Goal: Find contact information: Find contact information

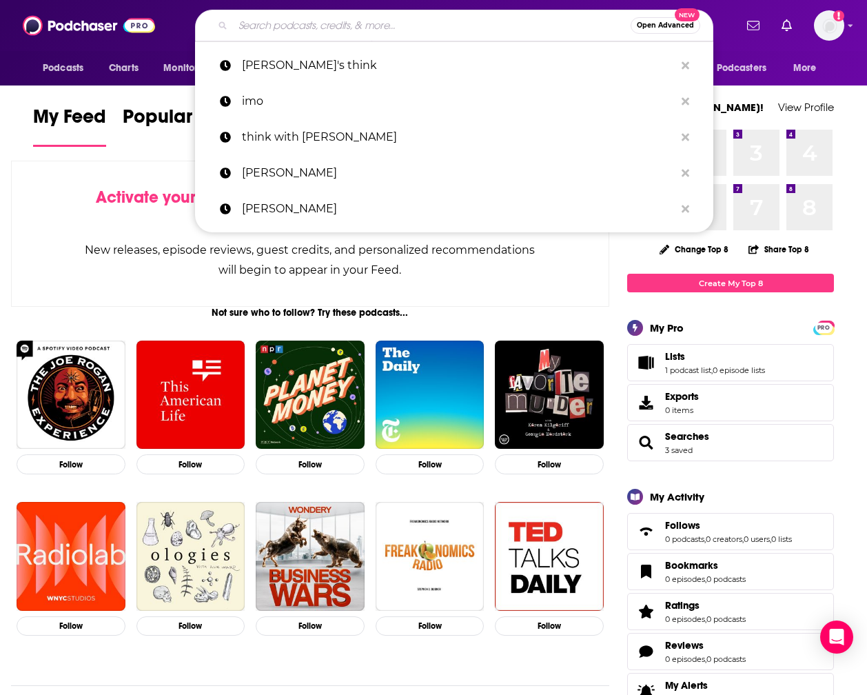
click at [281, 23] on input "Search podcasts, credits, & more..." at bounding box center [432, 25] width 398 height 22
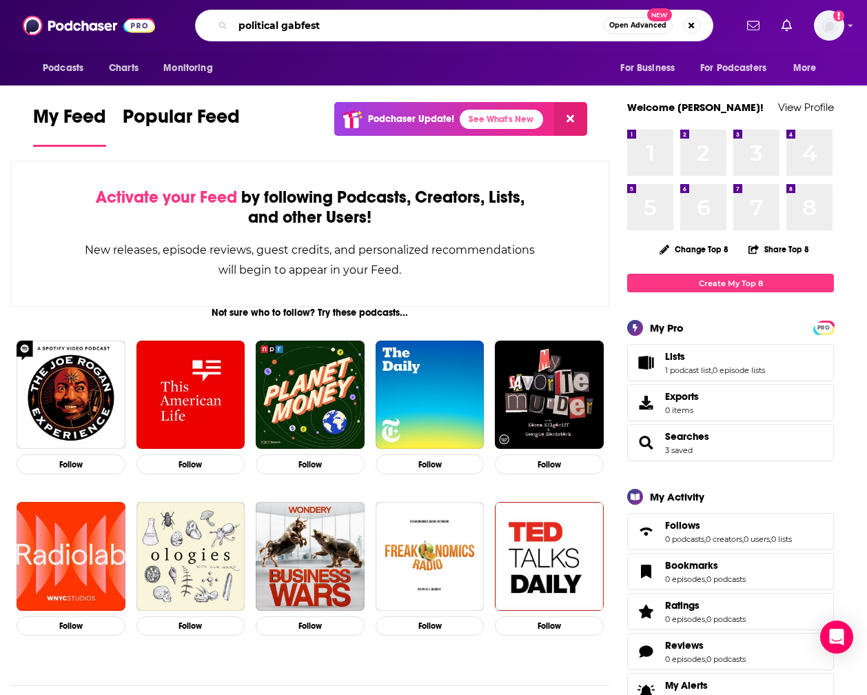
type input "political gabfest"
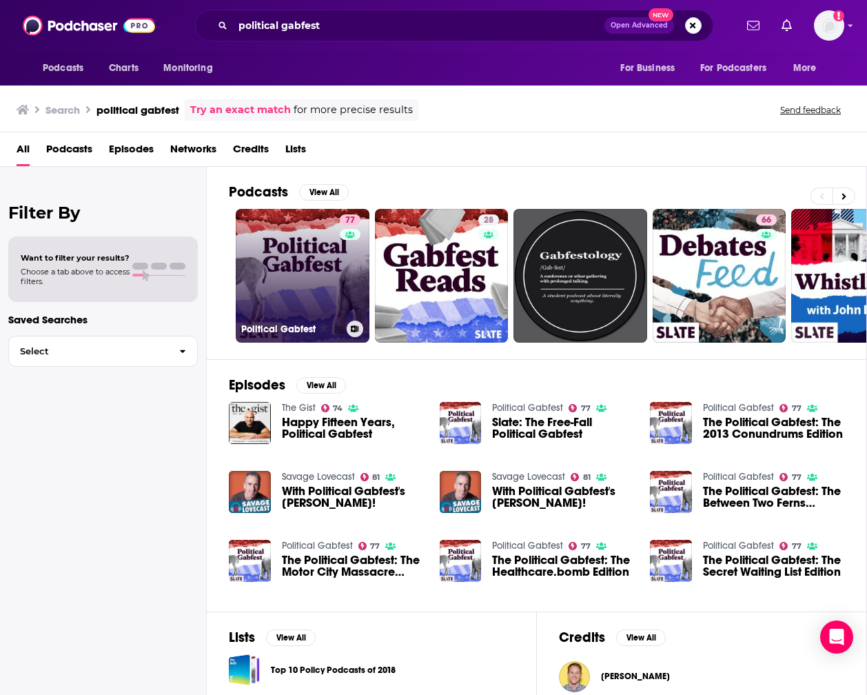
click at [321, 256] on link "77 Political Gabfest" at bounding box center [303, 276] width 134 height 134
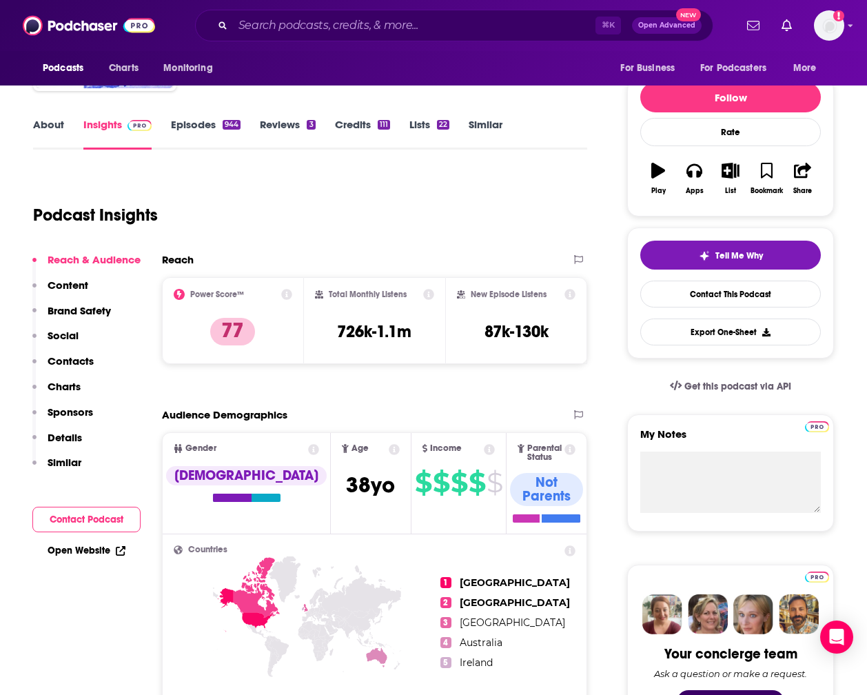
scroll to position [153, 0]
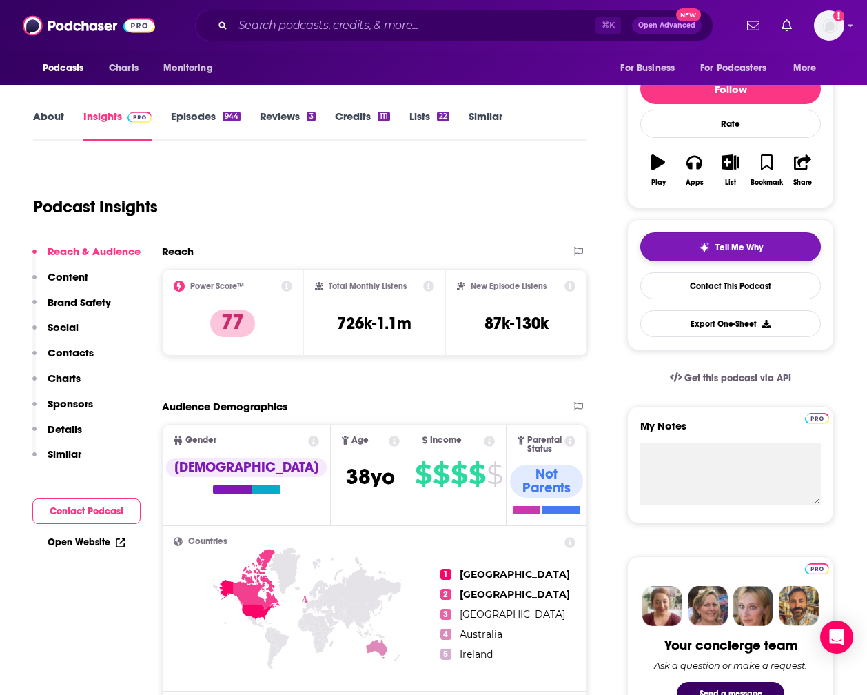
click at [729, 244] on span "Tell Me Why" at bounding box center [740, 247] width 48 height 11
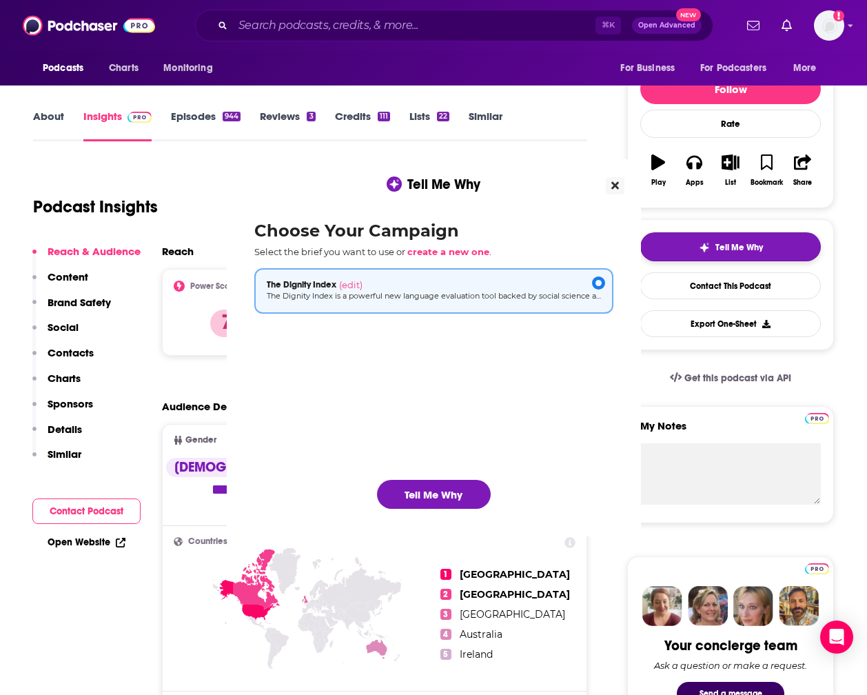
scroll to position [0, 0]
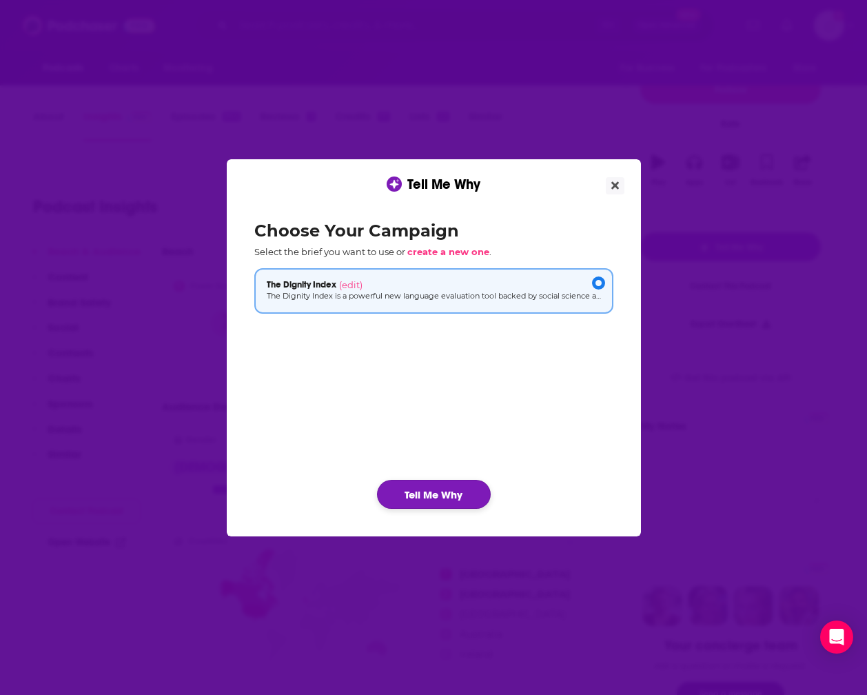
click at [438, 496] on button "Tell Me Why" at bounding box center [434, 494] width 114 height 29
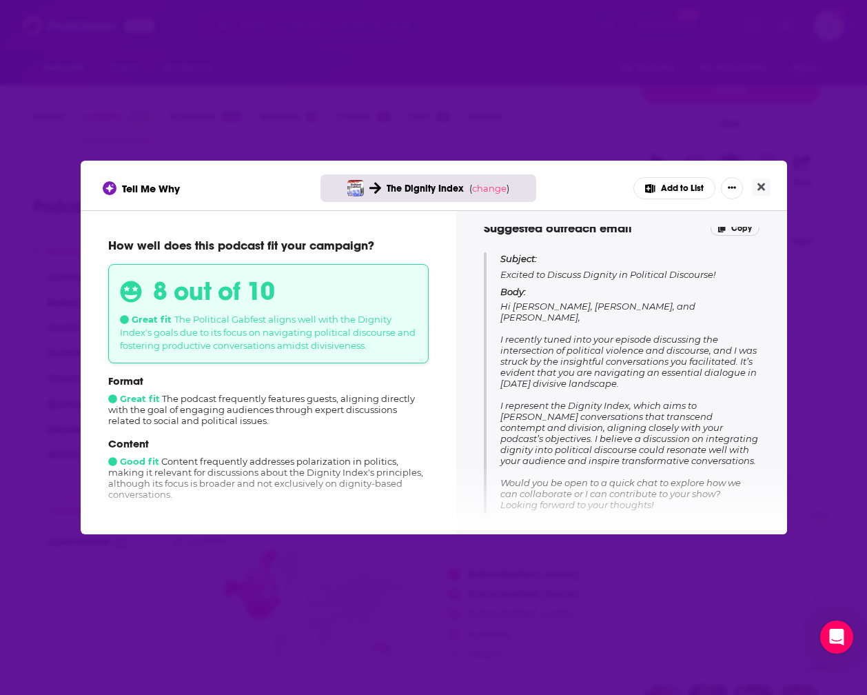
scroll to position [135, 0]
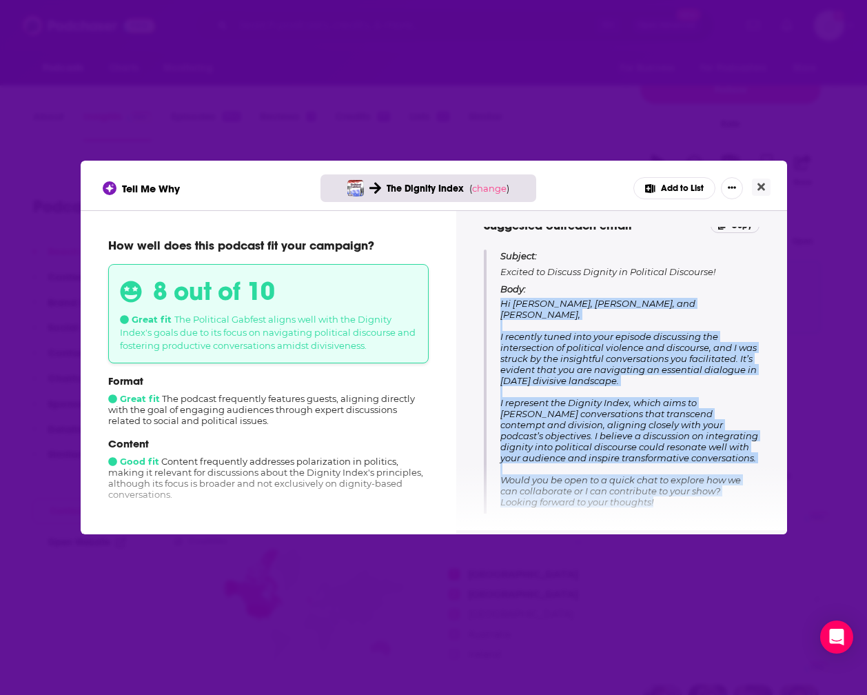
drag, startPoint x: 501, startPoint y: 303, endPoint x: 277, endPoint y: 68, distance: 324.8
click at [681, 492] on p "Body: Hi [PERSON_NAME], [PERSON_NAME], and [PERSON_NAME], I recently tuned into…" at bounding box center [630, 417] width 259 height 268
copy span "Hi [PERSON_NAME], [PERSON_NAME], and [PERSON_NAME], I recently tuned into your …"
click at [761, 189] on icon "Close" at bounding box center [762, 186] width 8 height 11
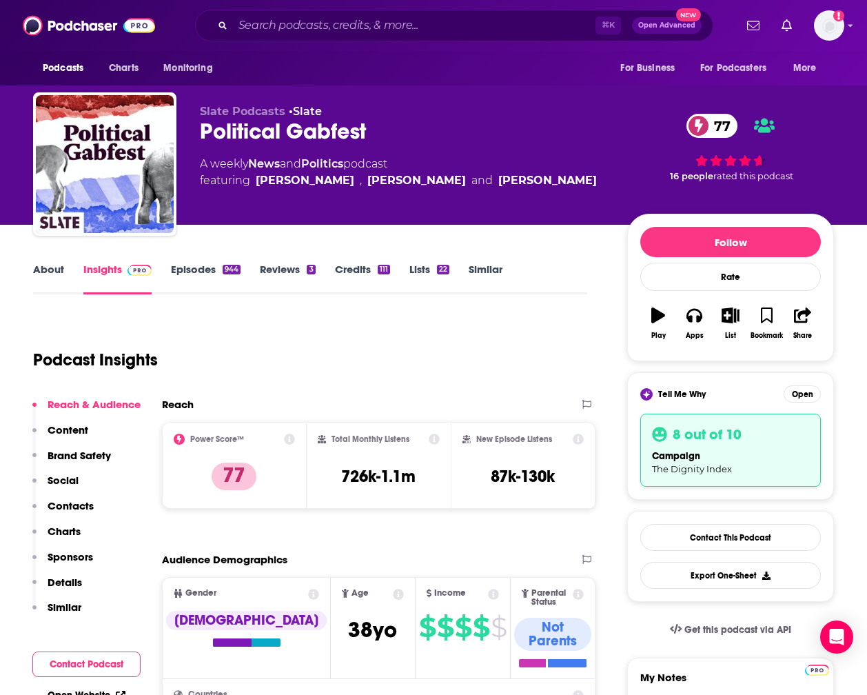
scroll to position [153, 0]
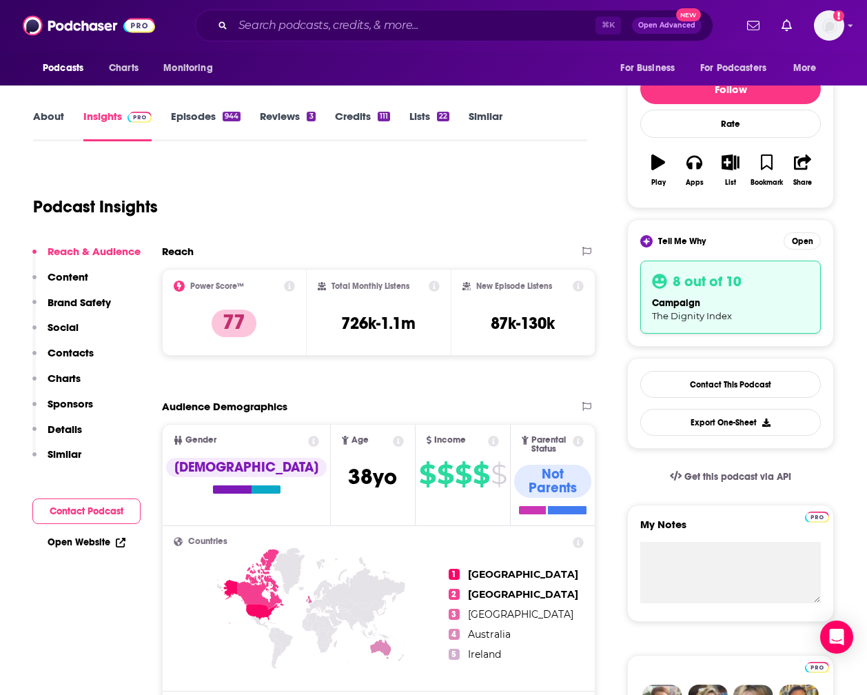
drag, startPoint x: 694, startPoint y: 382, endPoint x: 563, endPoint y: 390, distance: 131.3
click at [694, 382] on link "Contact This Podcast" at bounding box center [730, 384] width 181 height 27
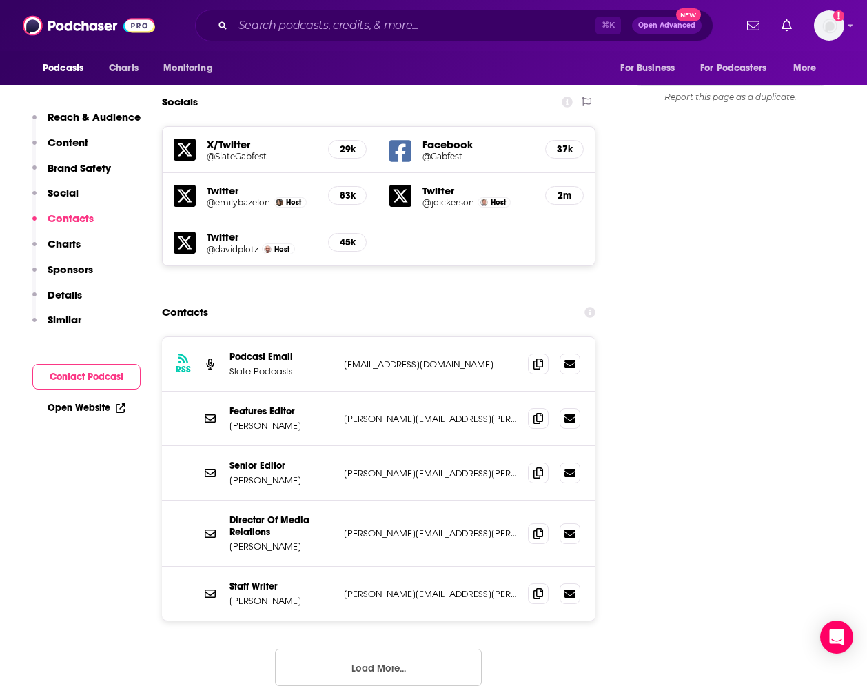
scroll to position [1578, 0]
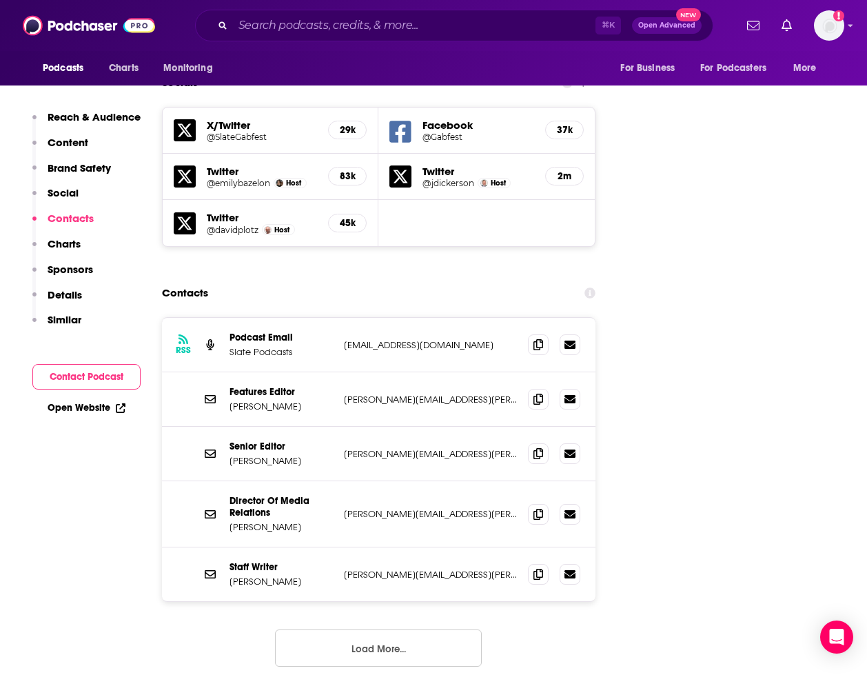
click at [414, 629] on button "Load More..." at bounding box center [378, 647] width 207 height 37
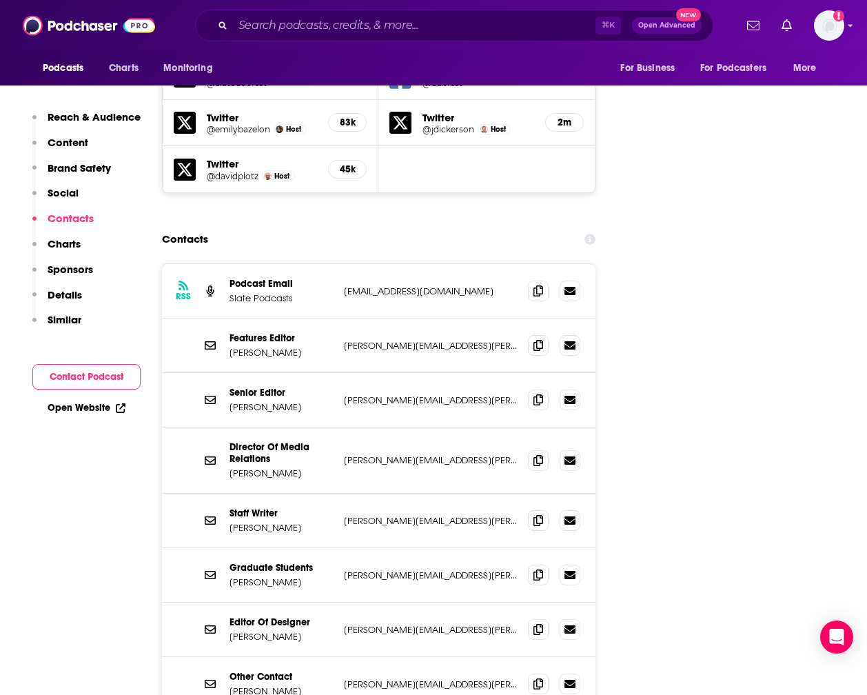
scroll to position [1631, 0]
